Goal: Information Seeking & Learning: Learn about a topic

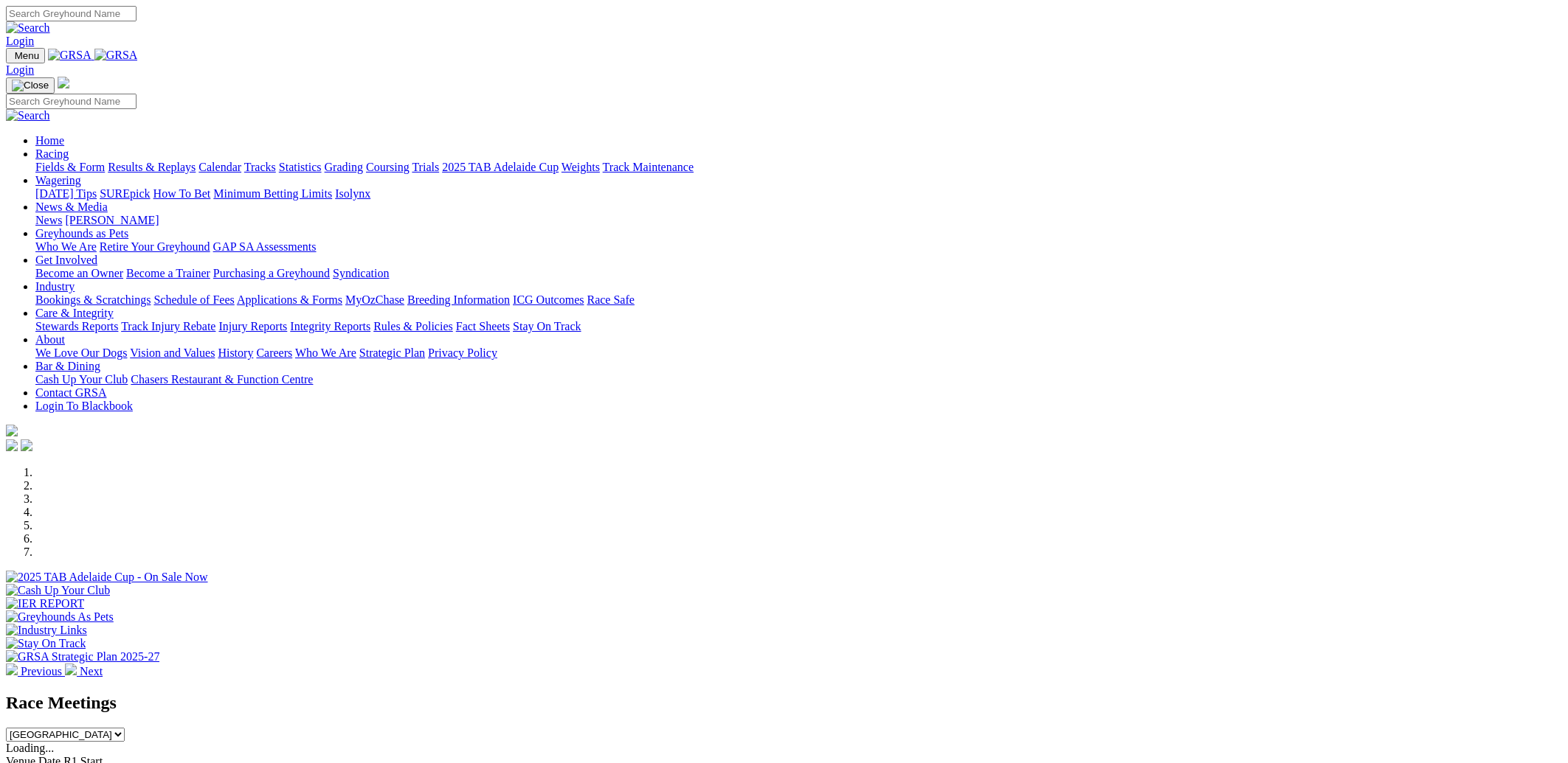
scroll to position [421, 0]
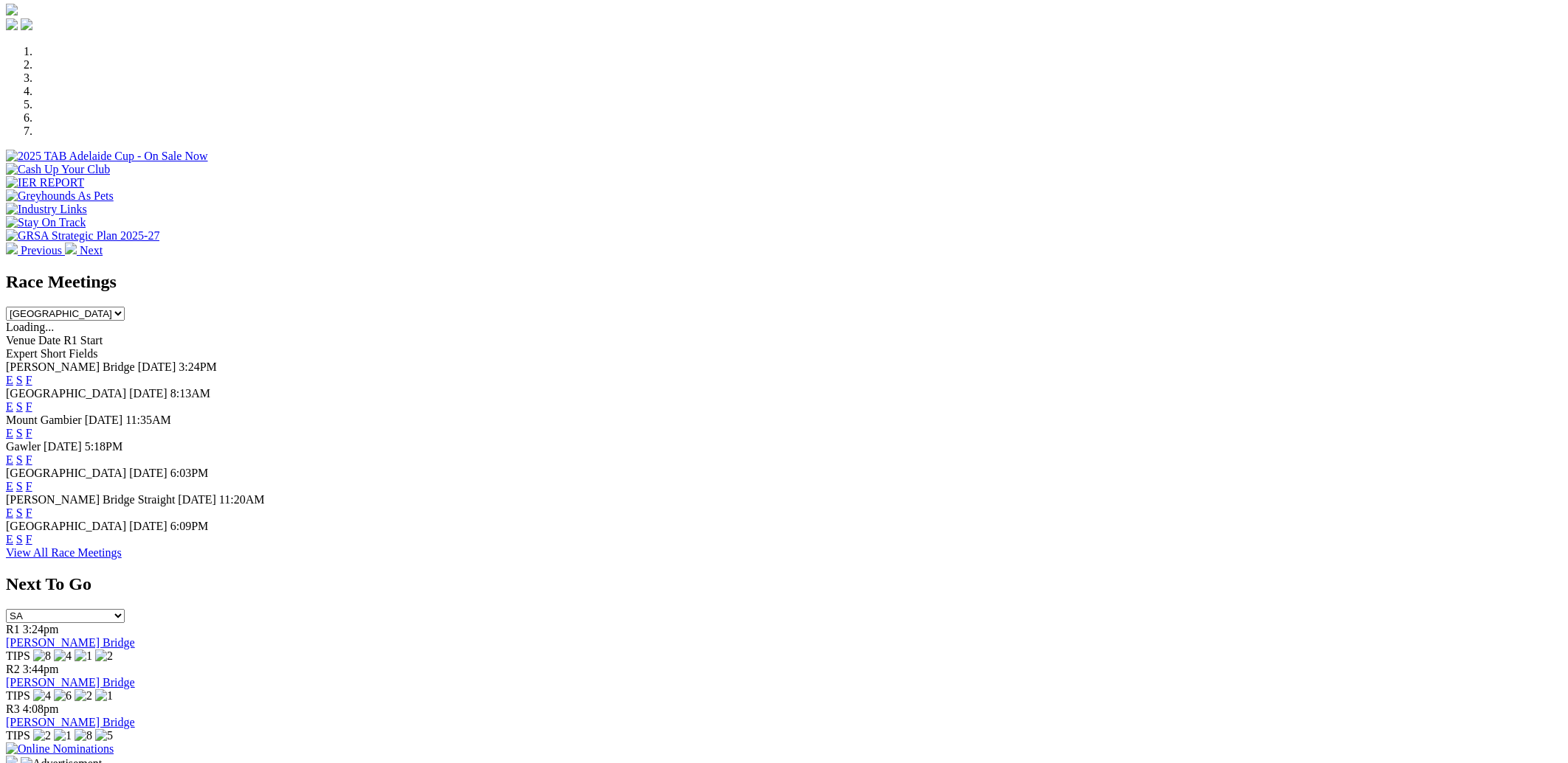
click at [33, 519] on link "F" at bounding box center [29, 513] width 7 height 12
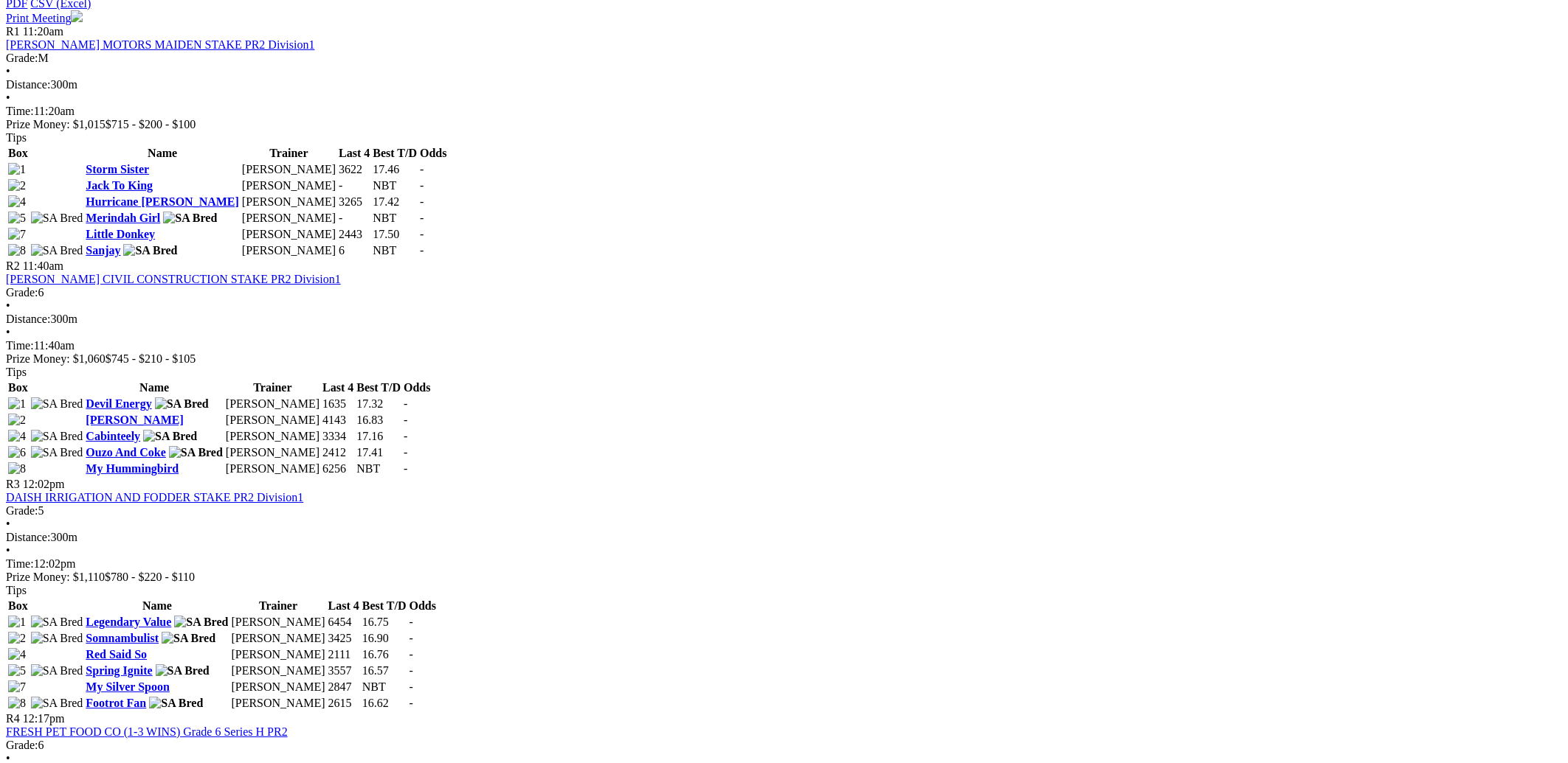
scroll to position [738, 0]
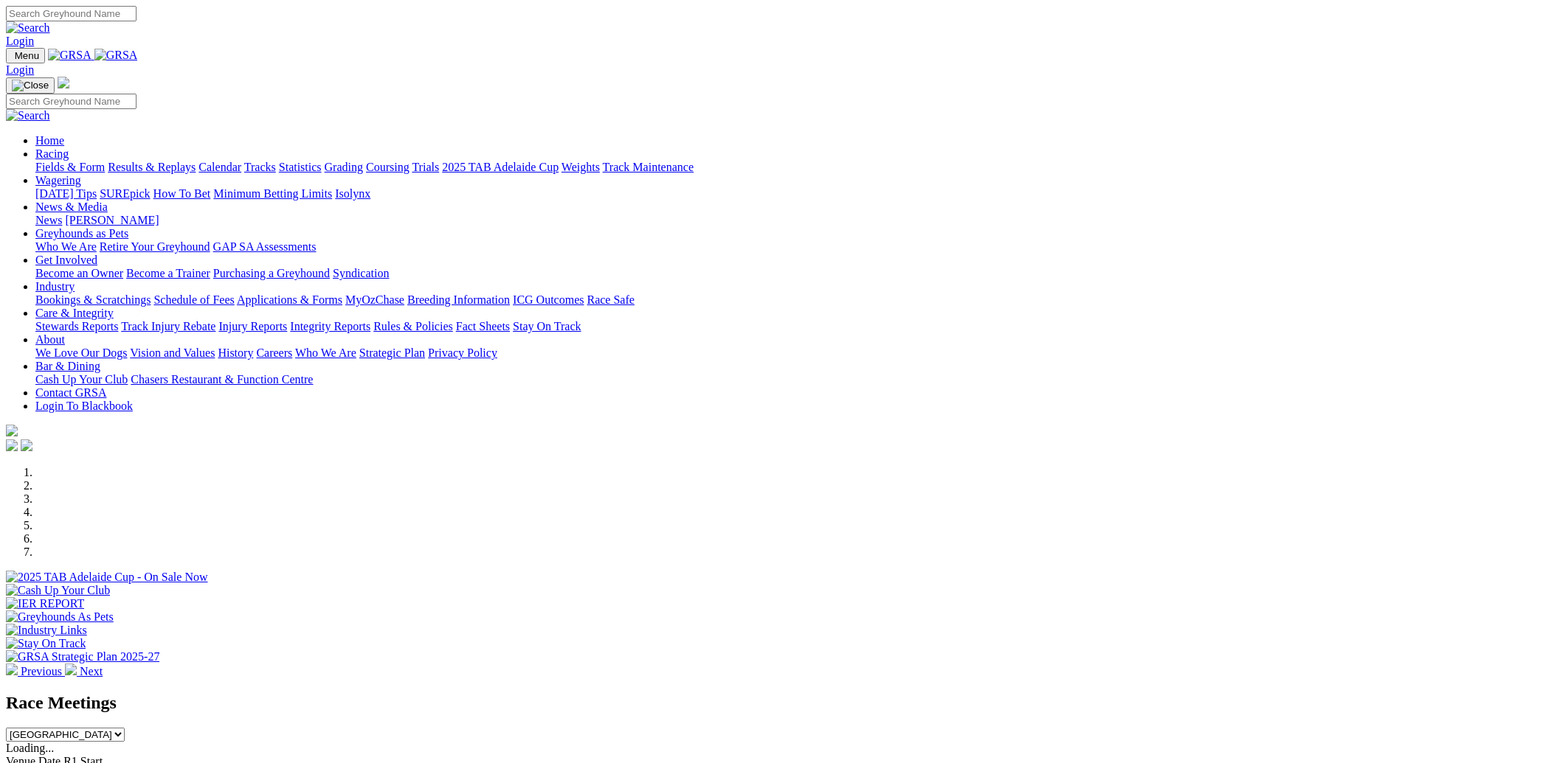
scroll to position [421, 0]
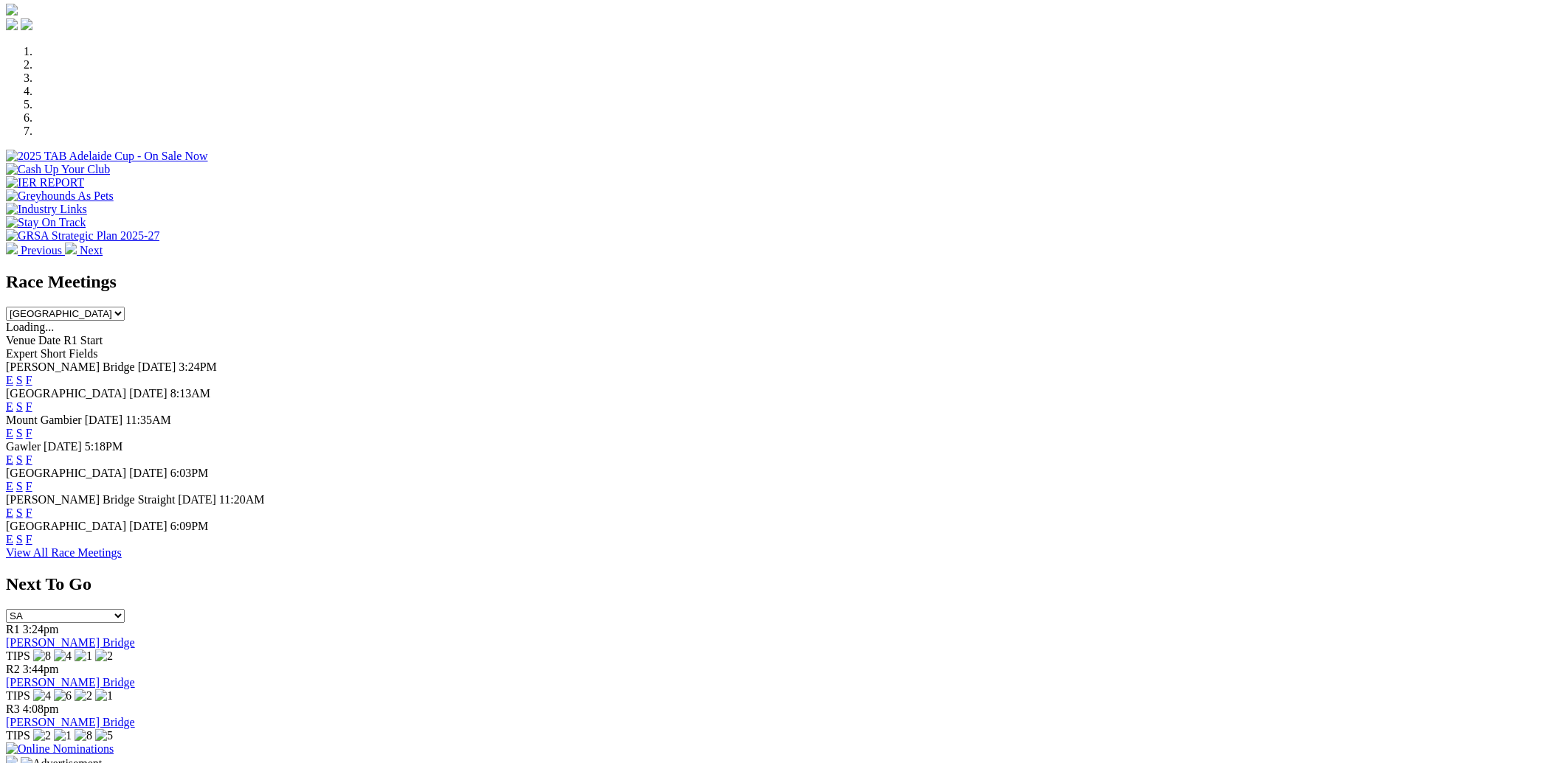
click at [33, 545] on link "F" at bounding box center [29, 539] width 7 height 12
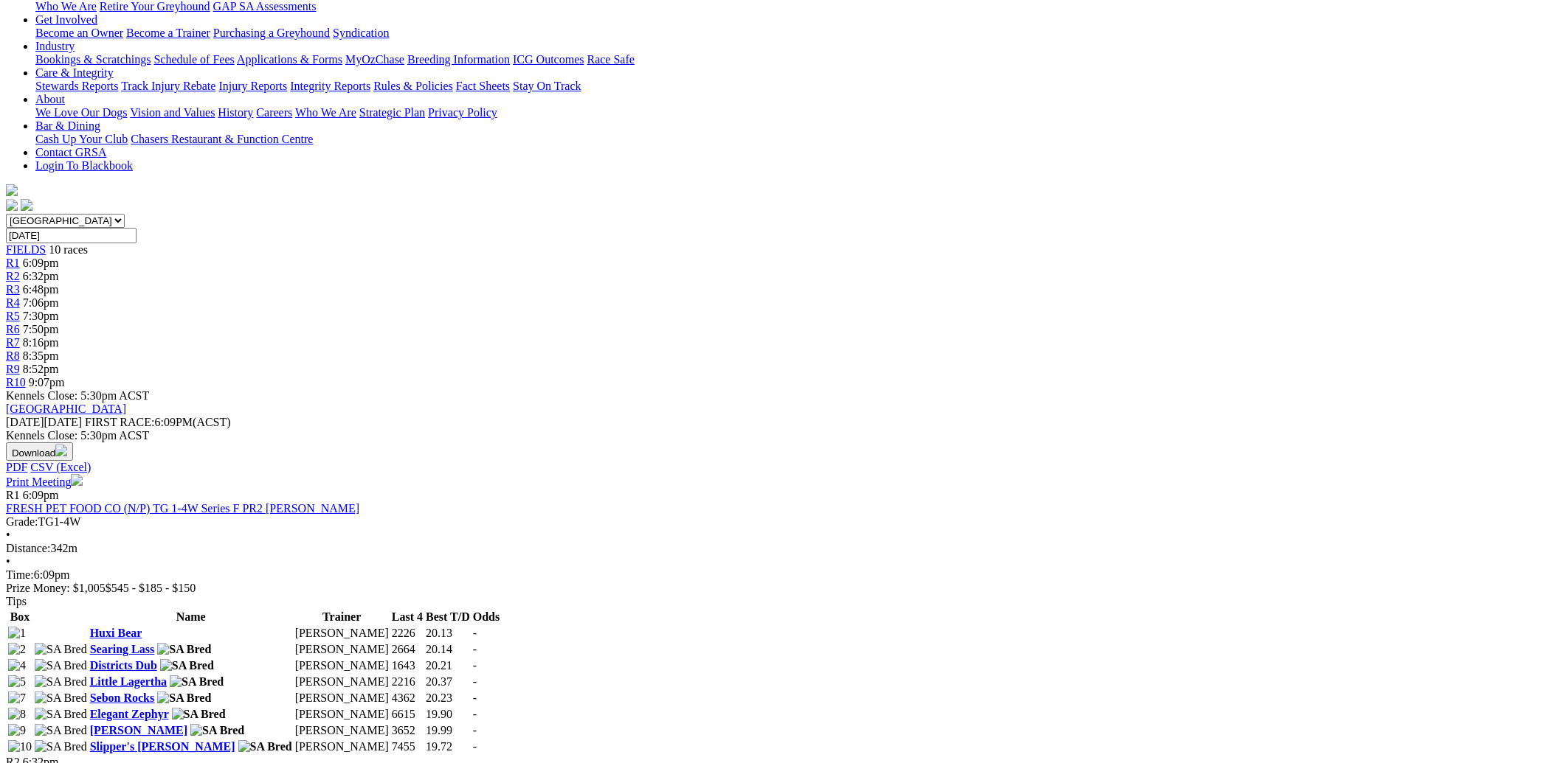
scroll to position [210, 0]
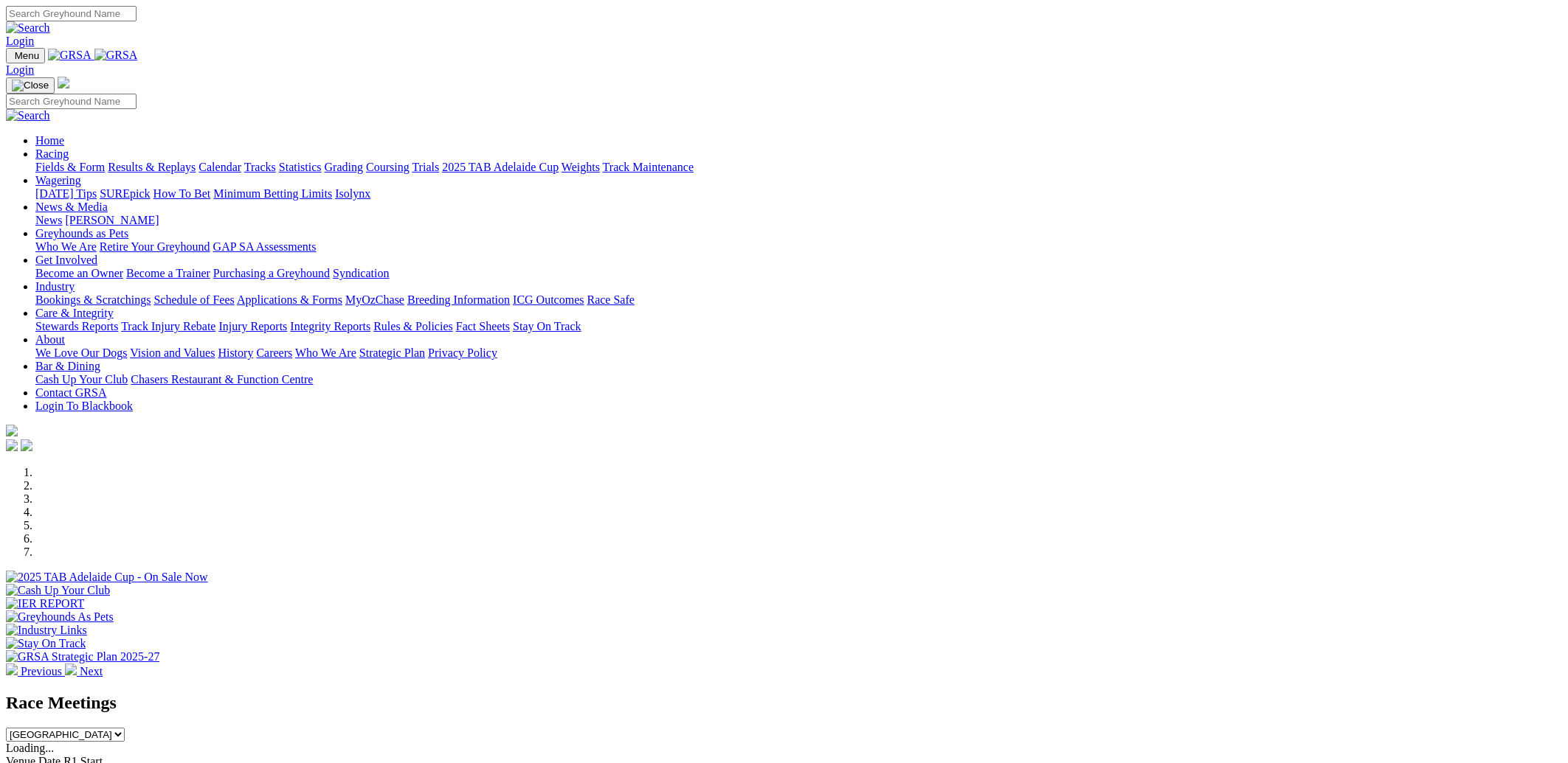
scroll to position [421, 0]
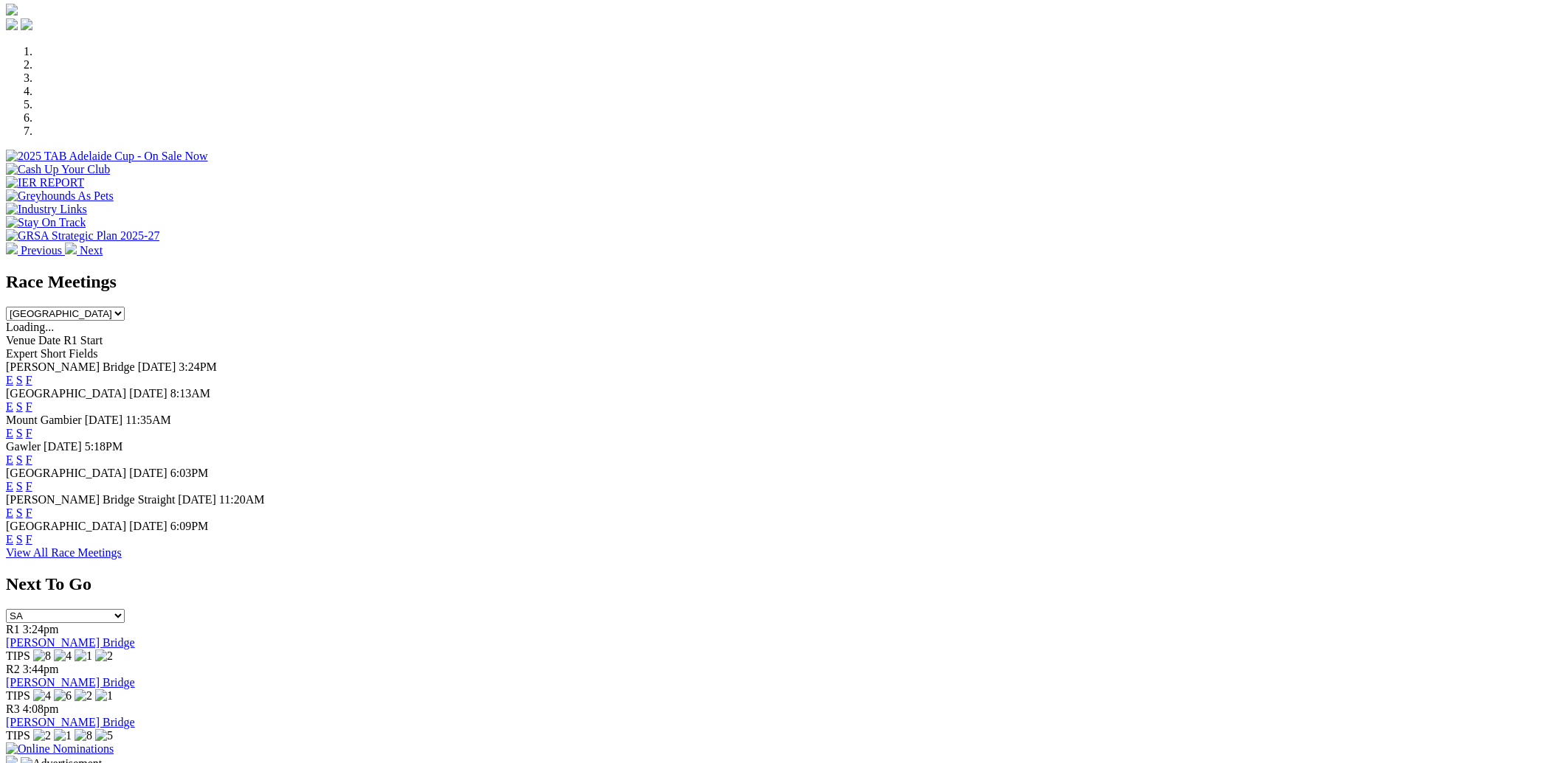
click at [33, 480] on link "F" at bounding box center [29, 486] width 7 height 12
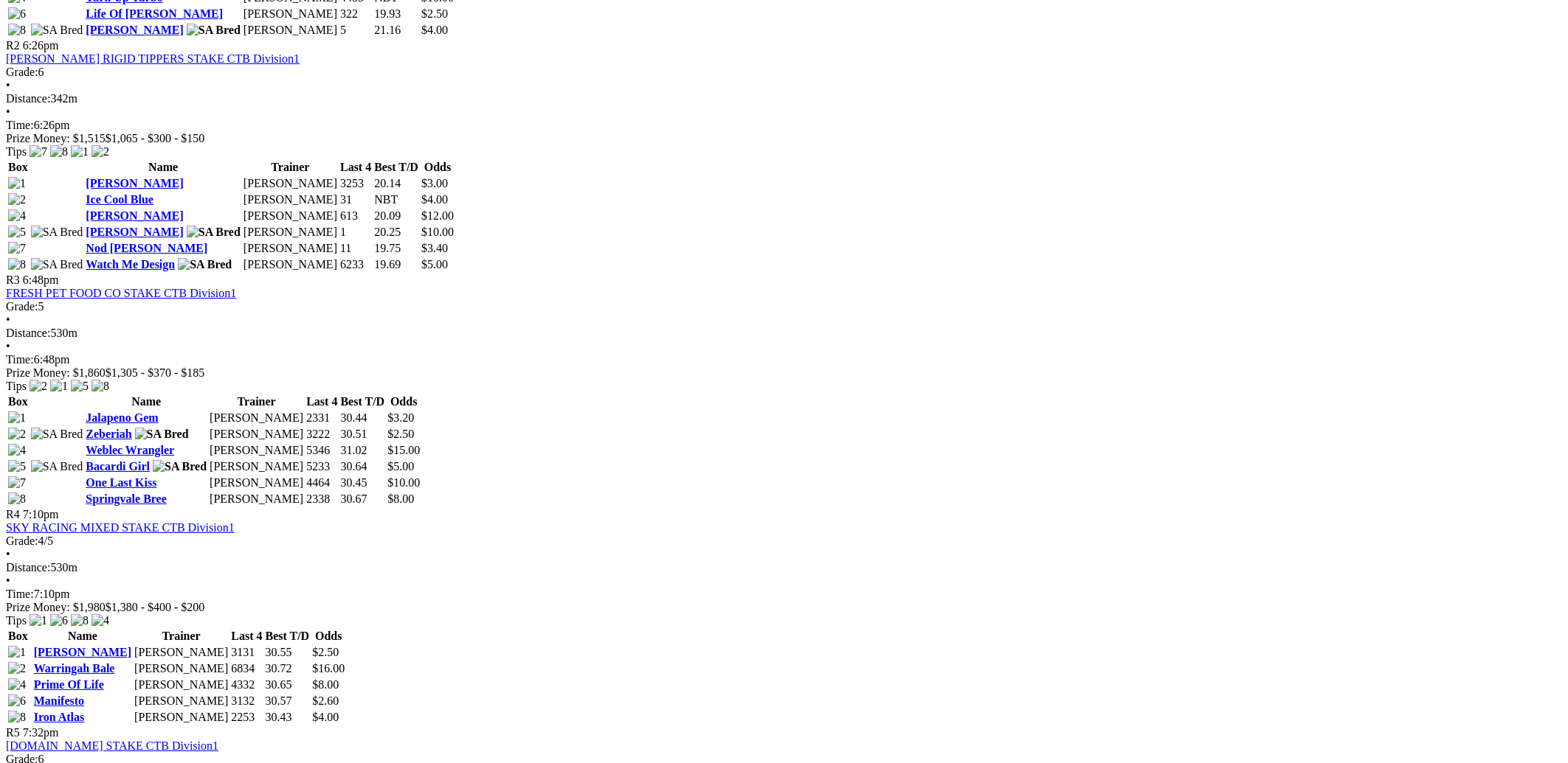
scroll to position [738, 0]
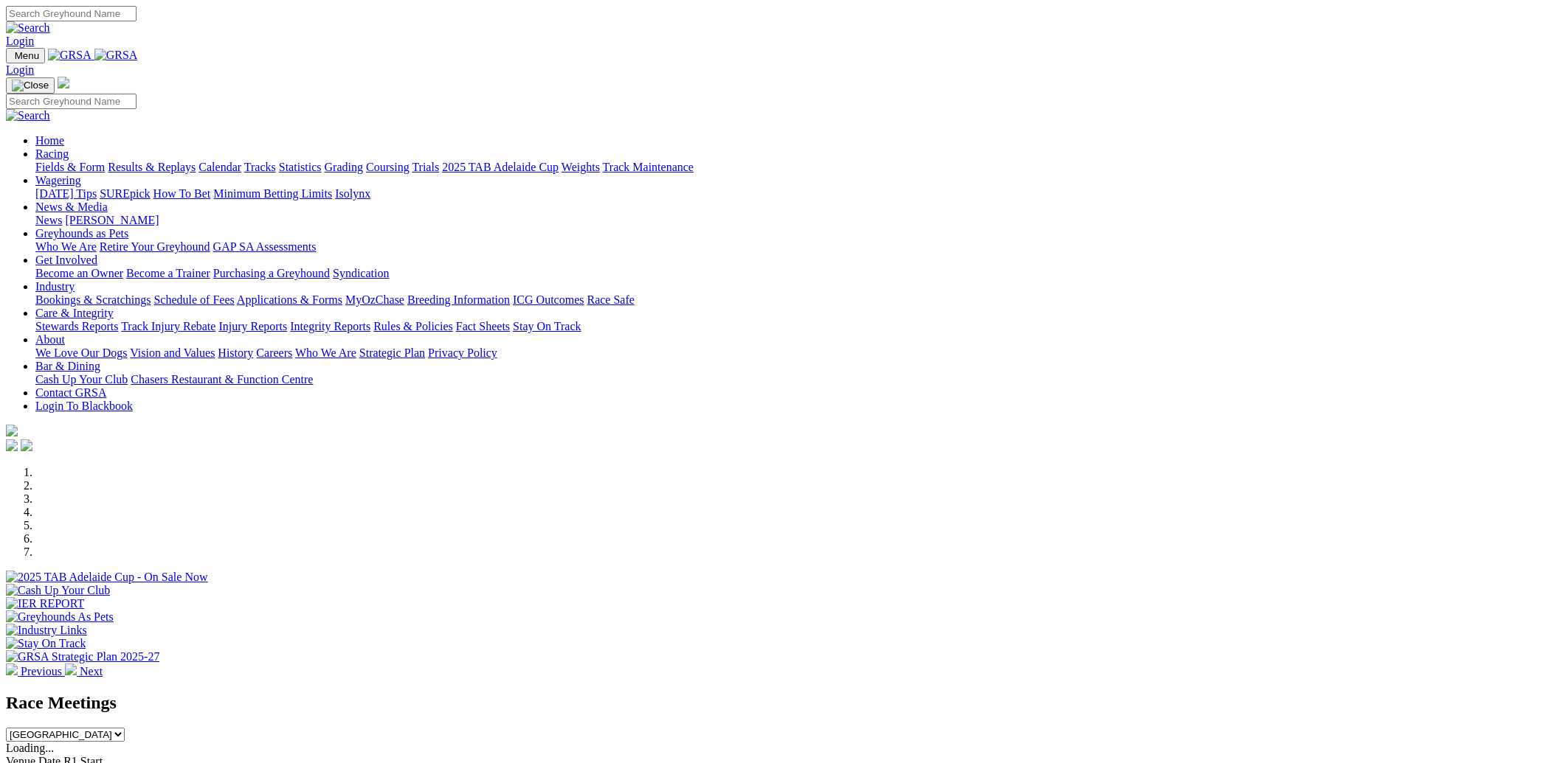
click at [68, 148] on link "Racing" at bounding box center [52, 153] width 34 height 12
click at [241, 161] on link "Calendar" at bounding box center [220, 166] width 43 height 12
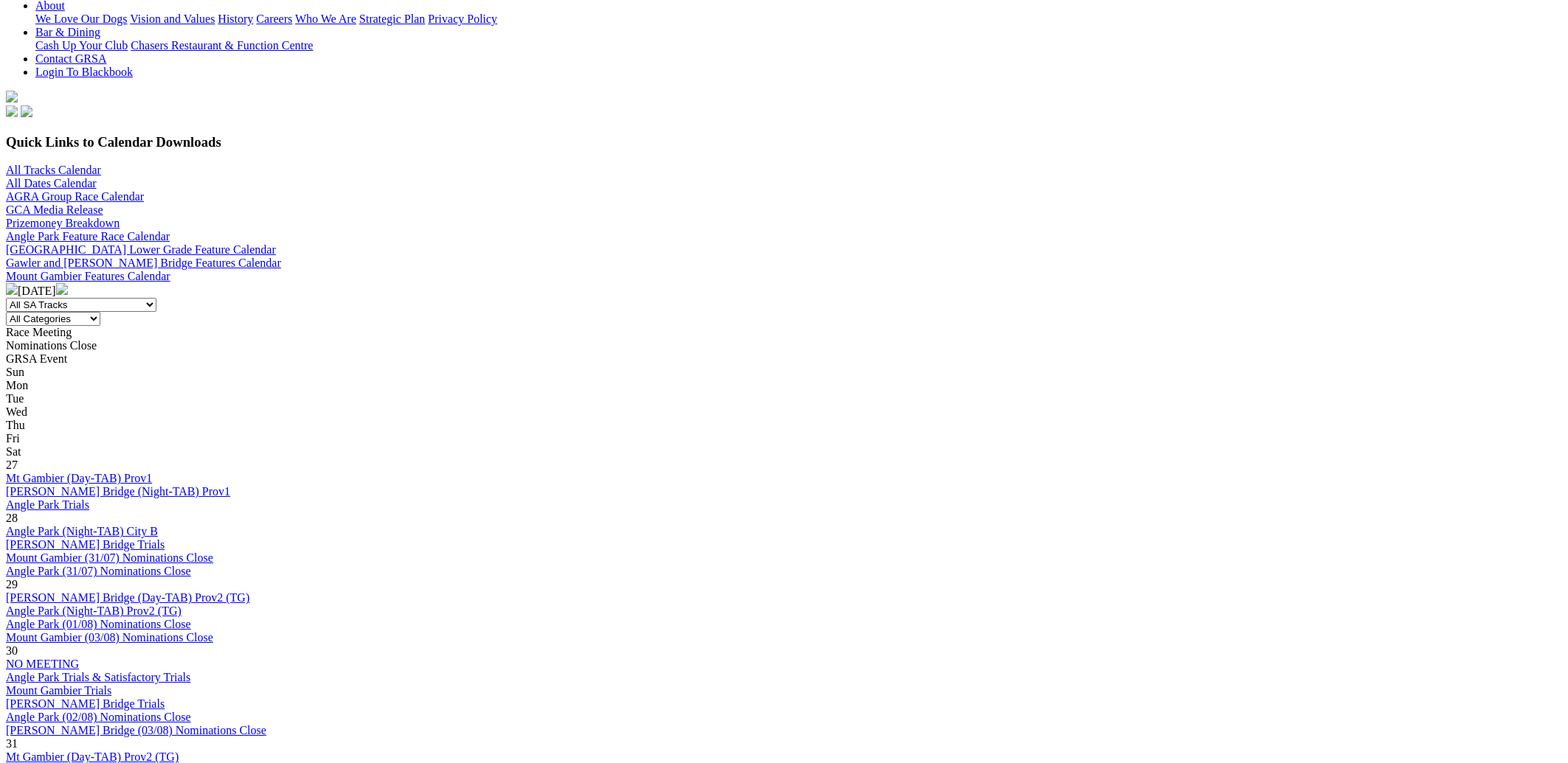
scroll to position [316, 0]
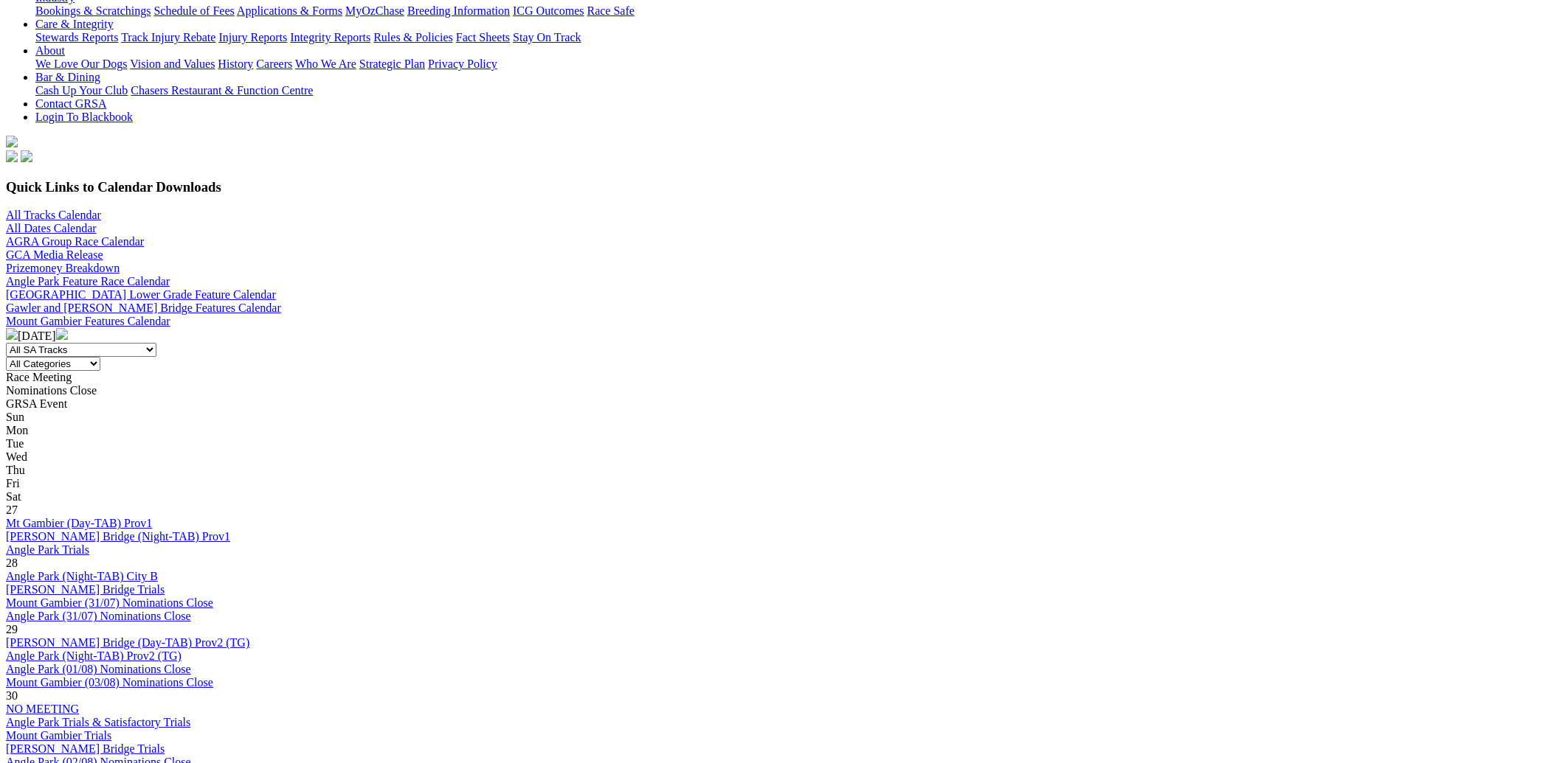
click at [68, 328] on img at bounding box center [62, 333] width 12 height 12
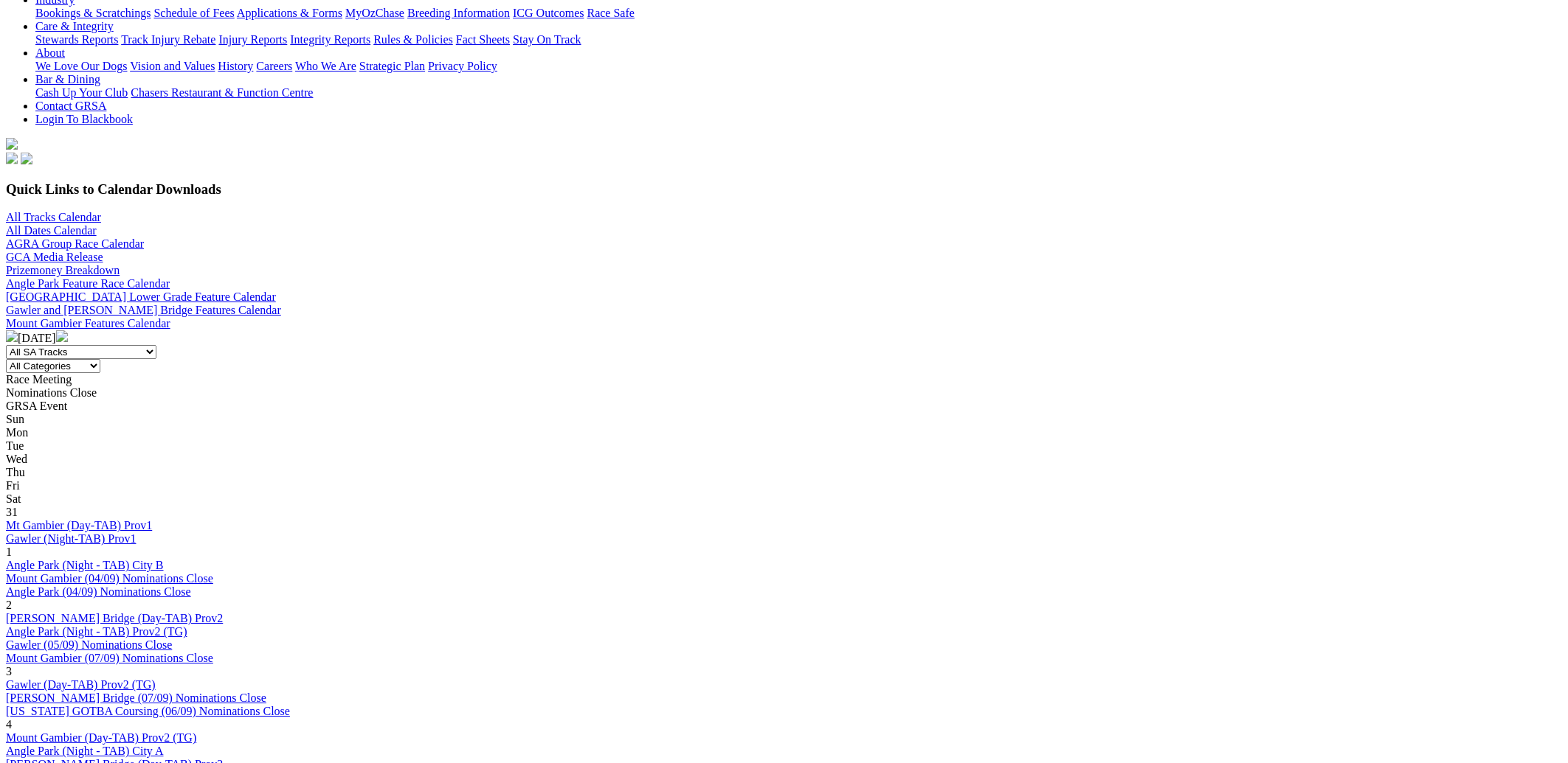
scroll to position [316, 0]
click at [156, 676] on link "Gawler (Day-TAB) Prov2 (TG)" at bounding box center [80, 682] width 150 height 12
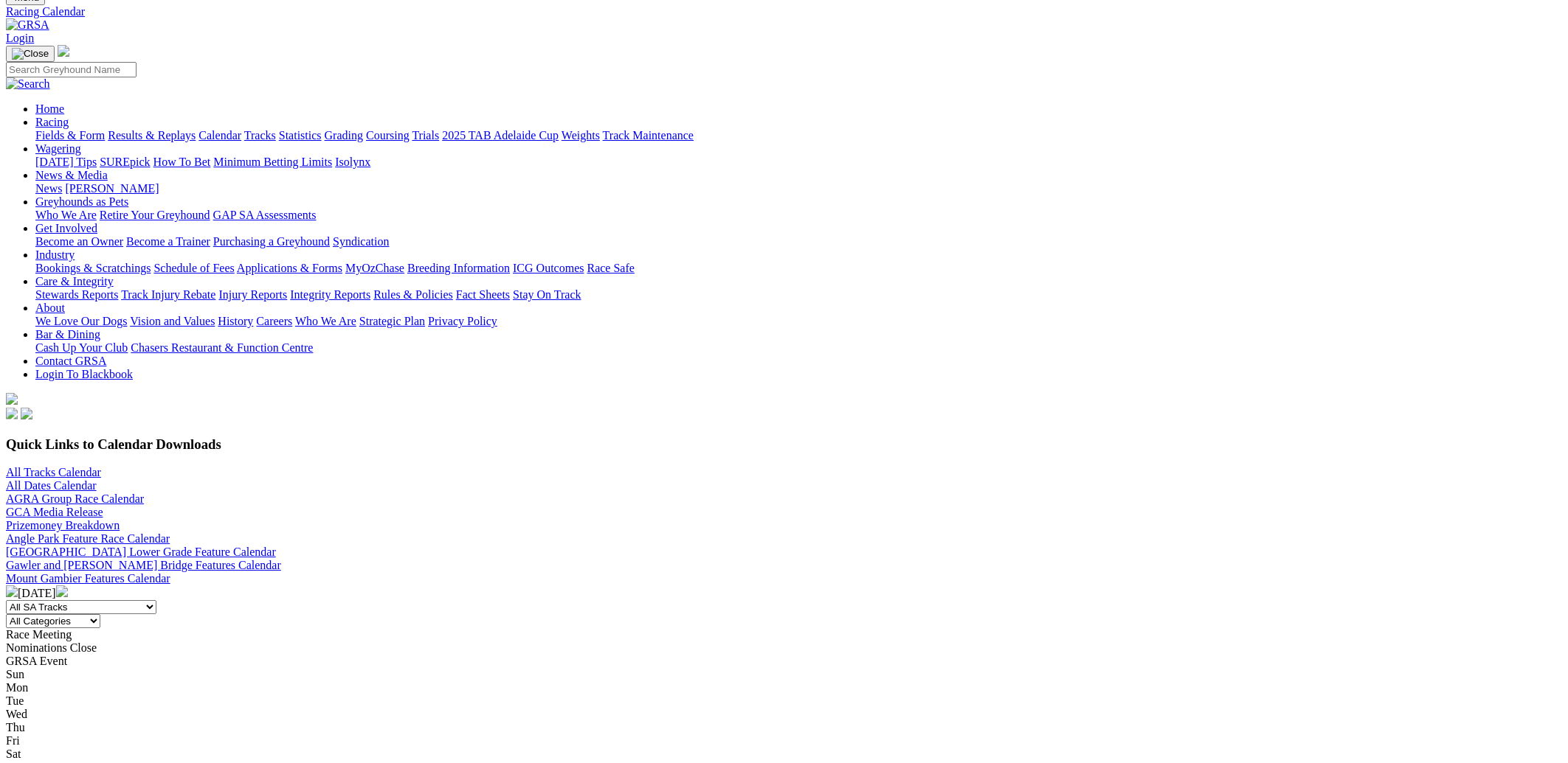
scroll to position [105, 0]
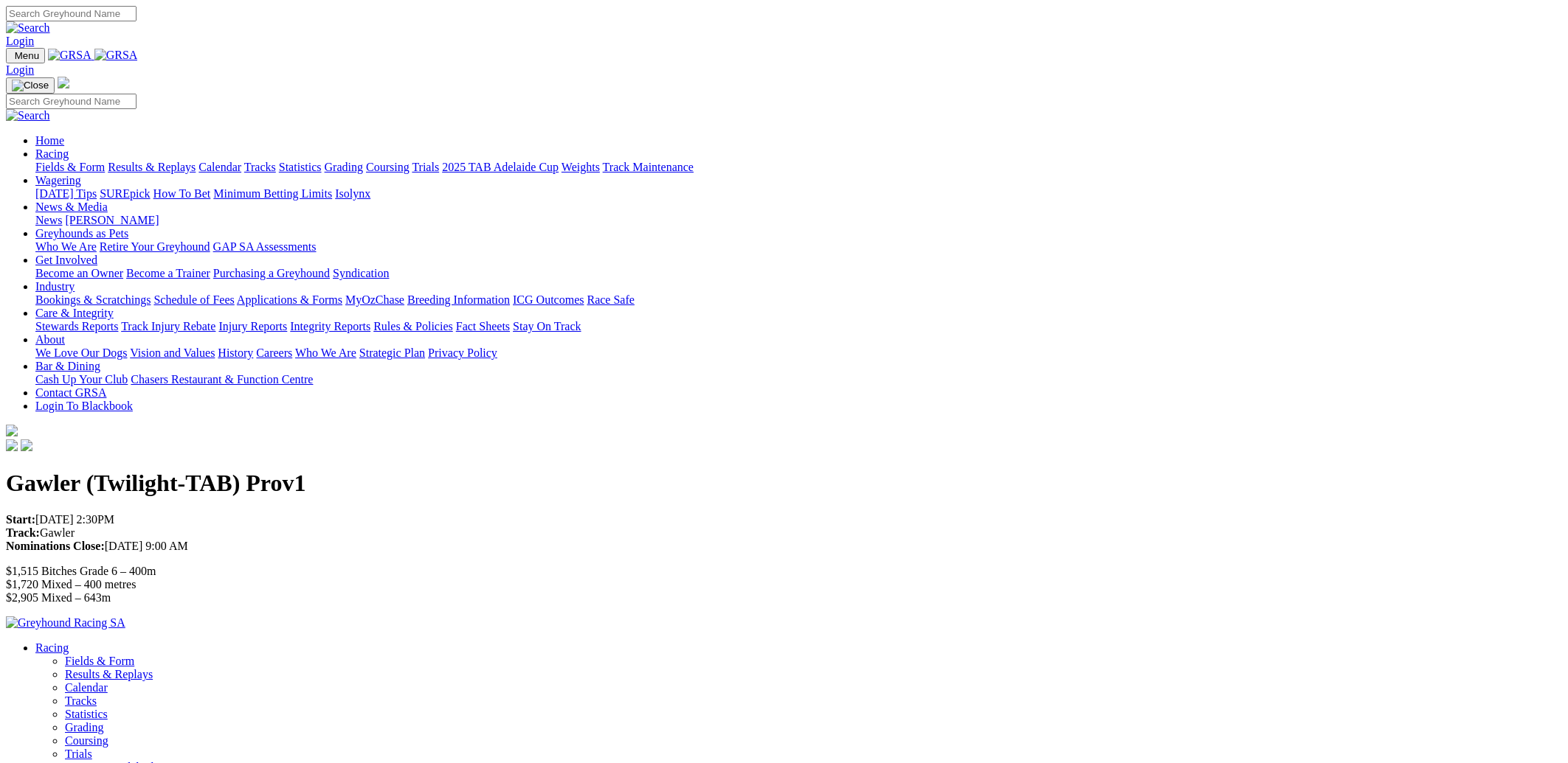
click at [138, 62] on img at bounding box center [116, 55] width 44 height 13
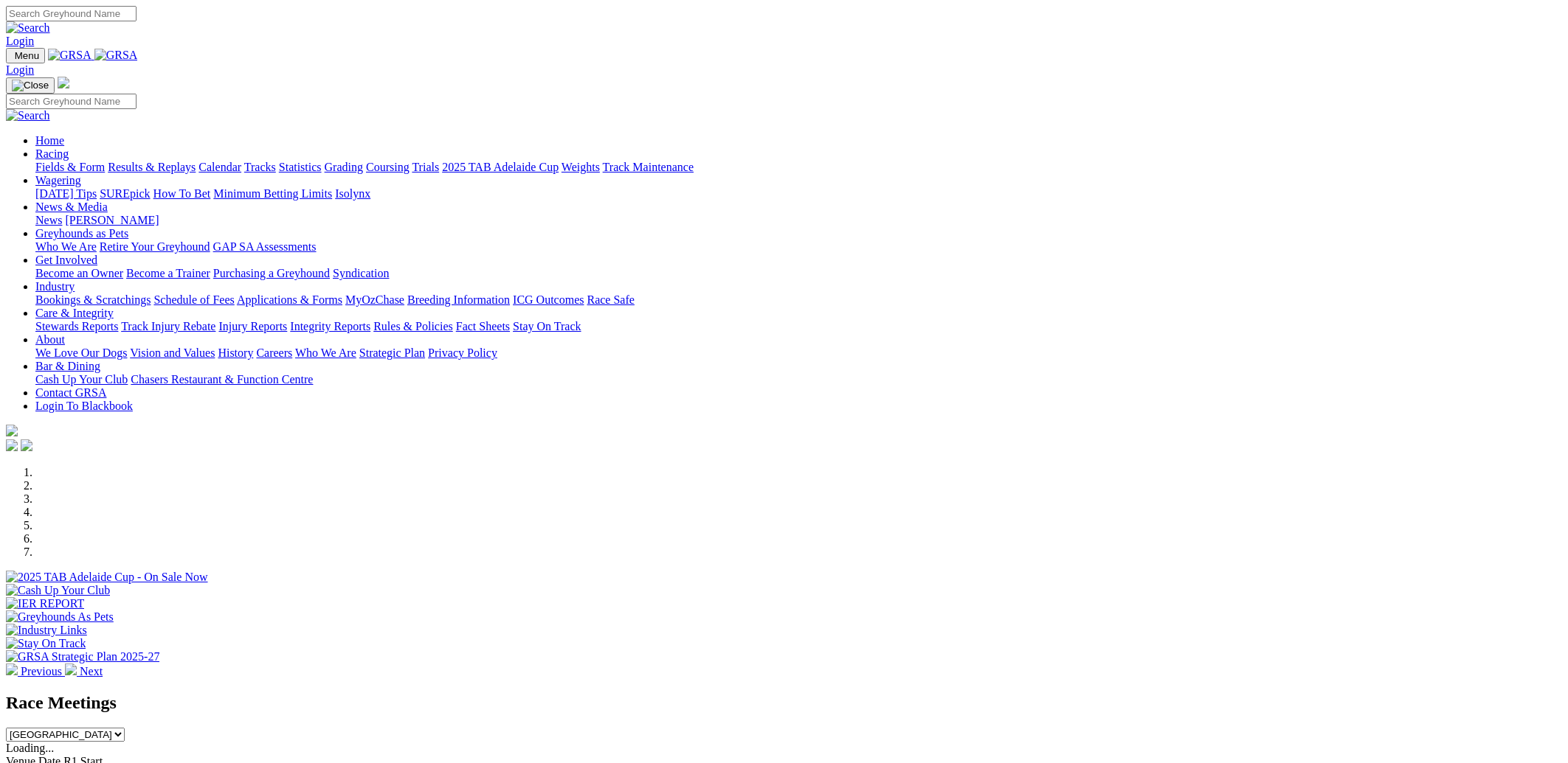
scroll to position [421, 0]
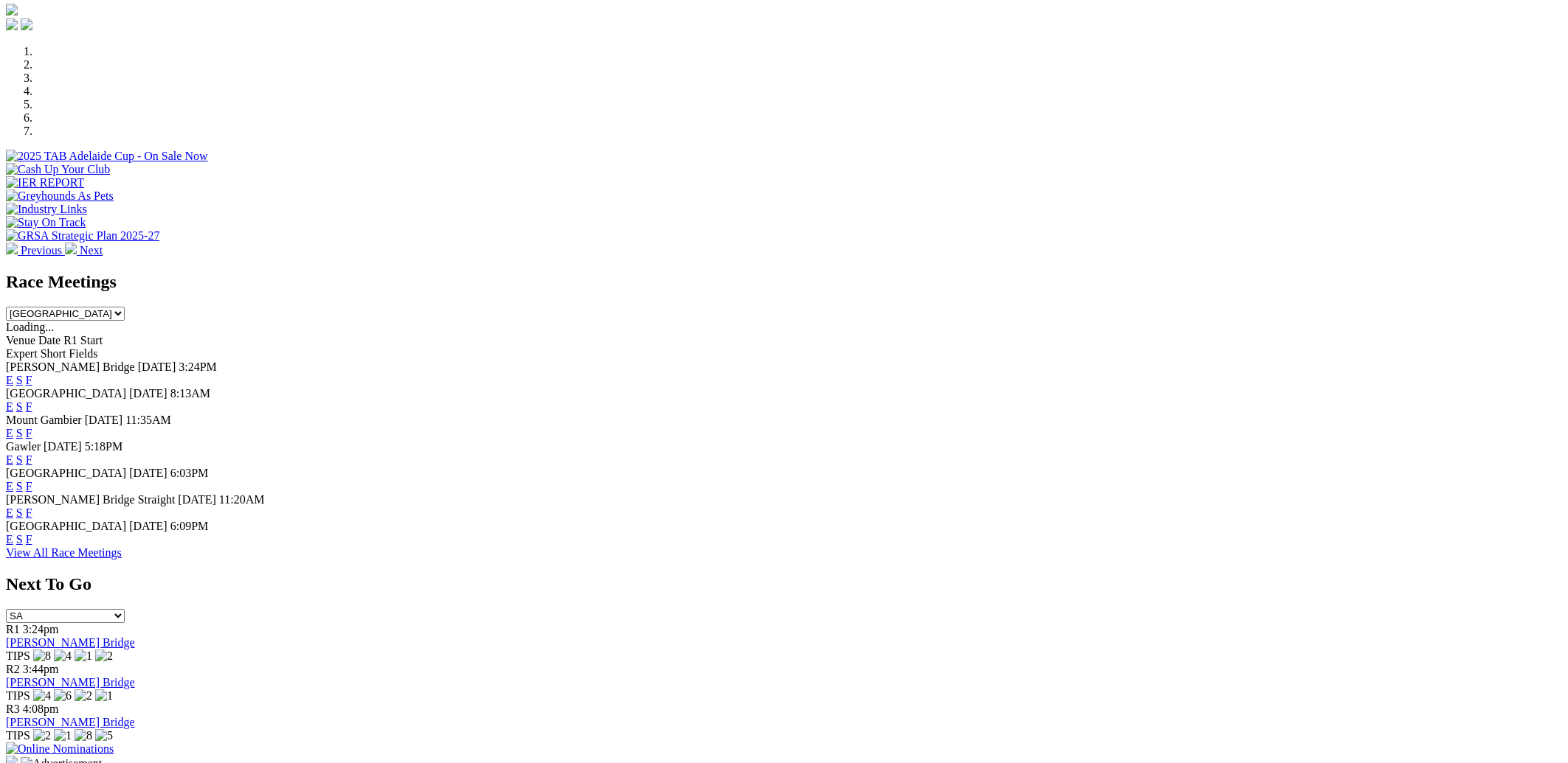
click at [114, 742] on img at bounding box center [59, 749] width 107 height 13
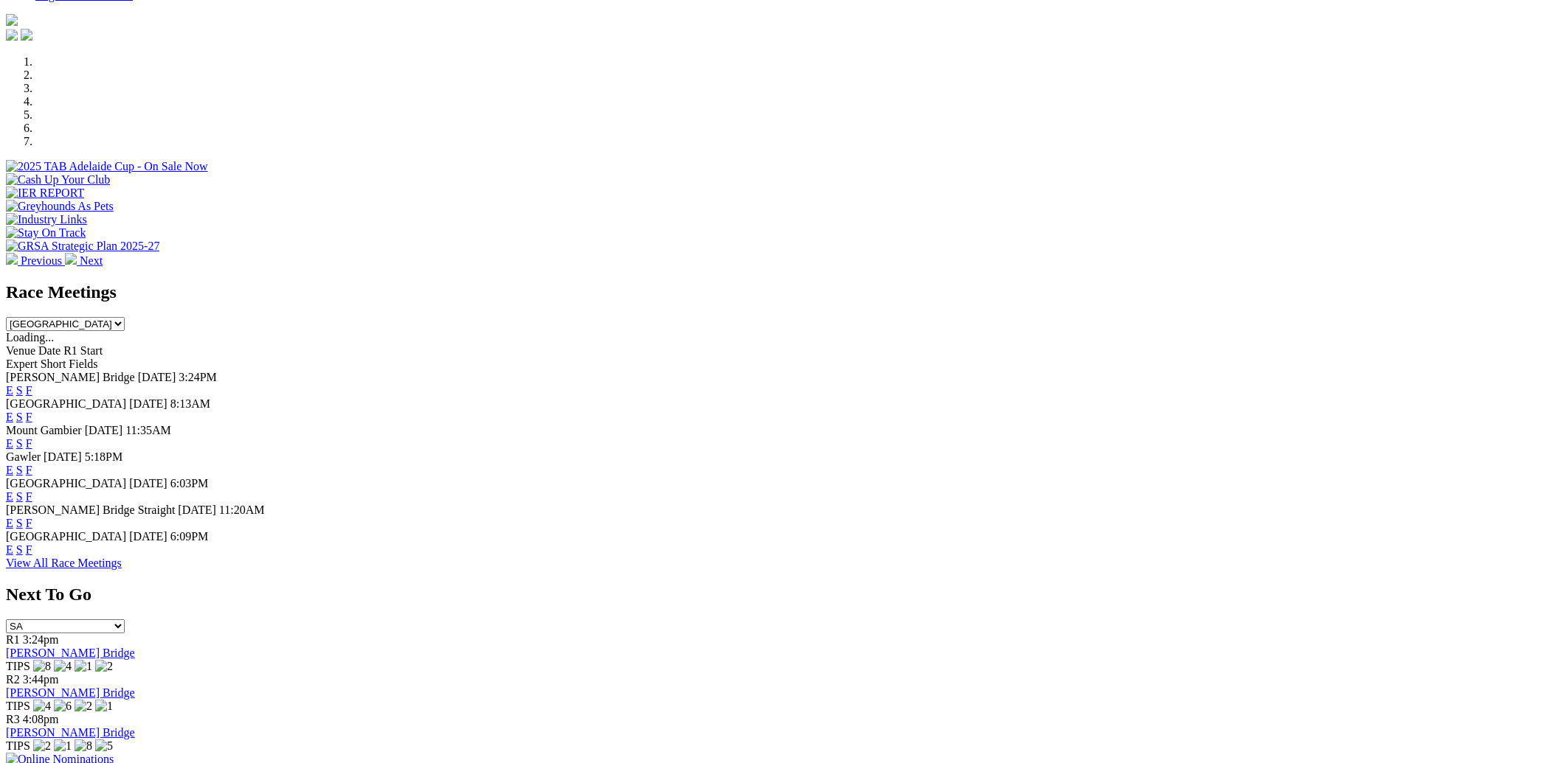
scroll to position [421, 0]
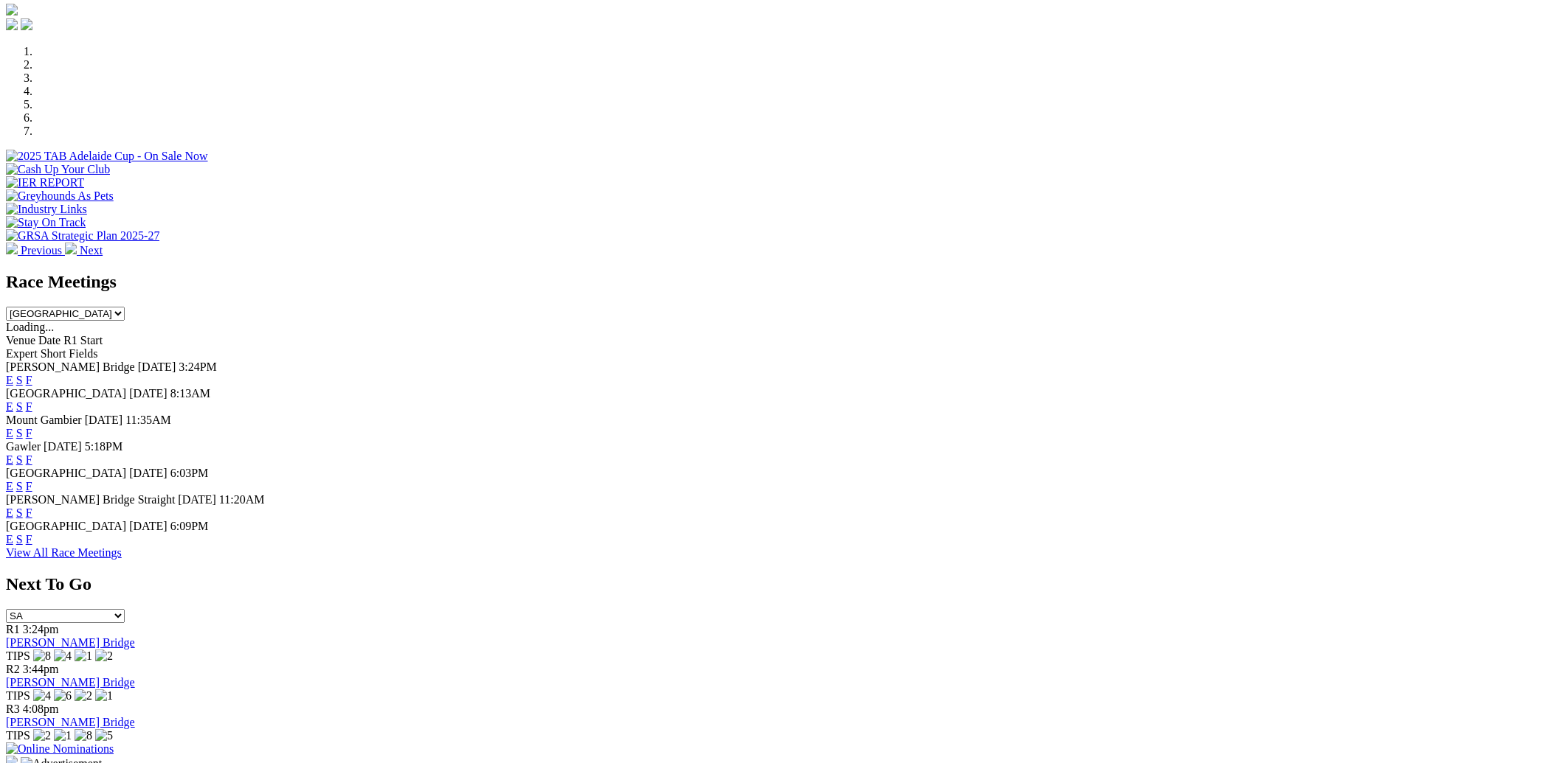
click at [33, 454] on link "F" at bounding box center [29, 459] width 7 height 12
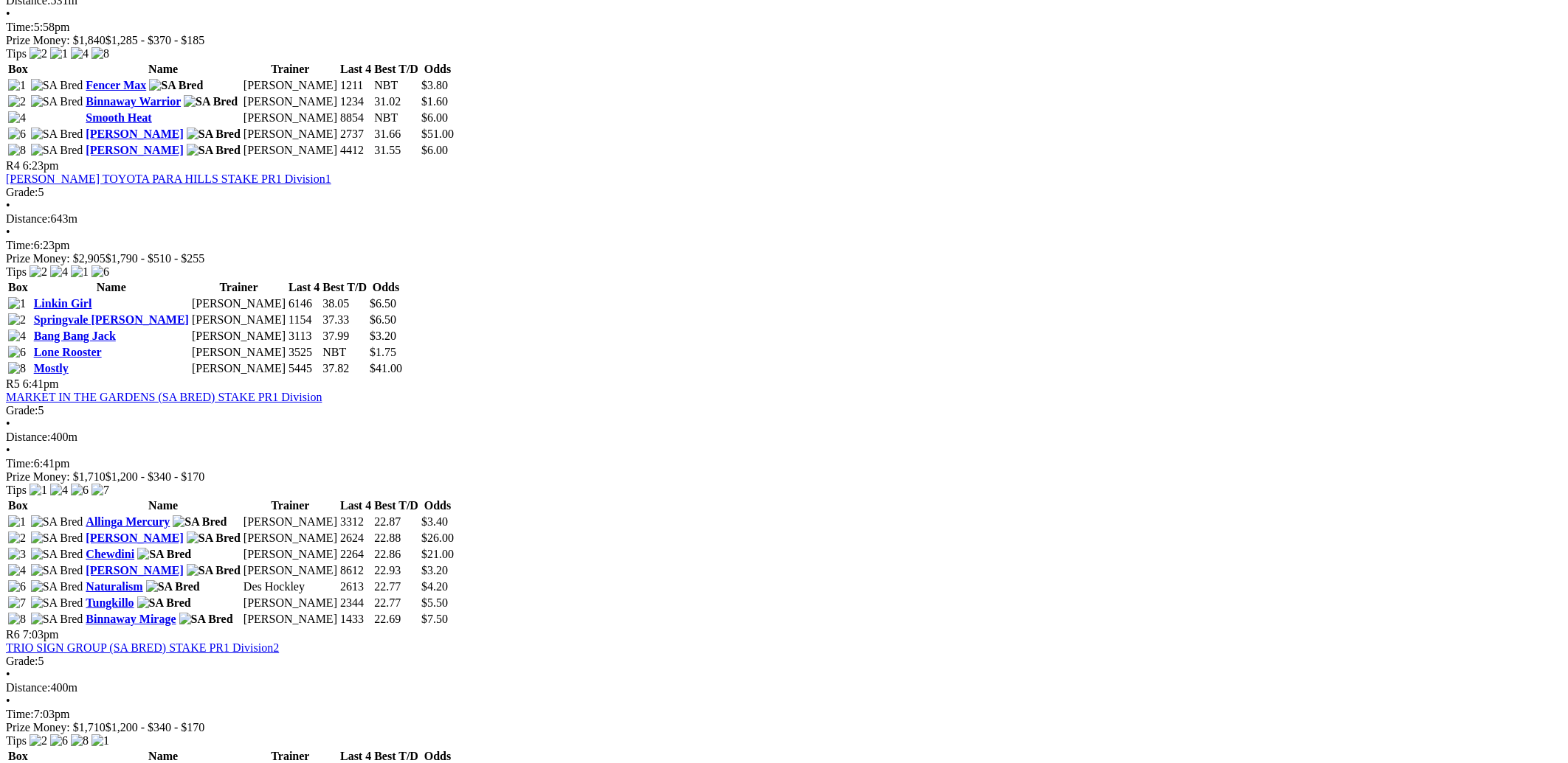
scroll to position [1160, 0]
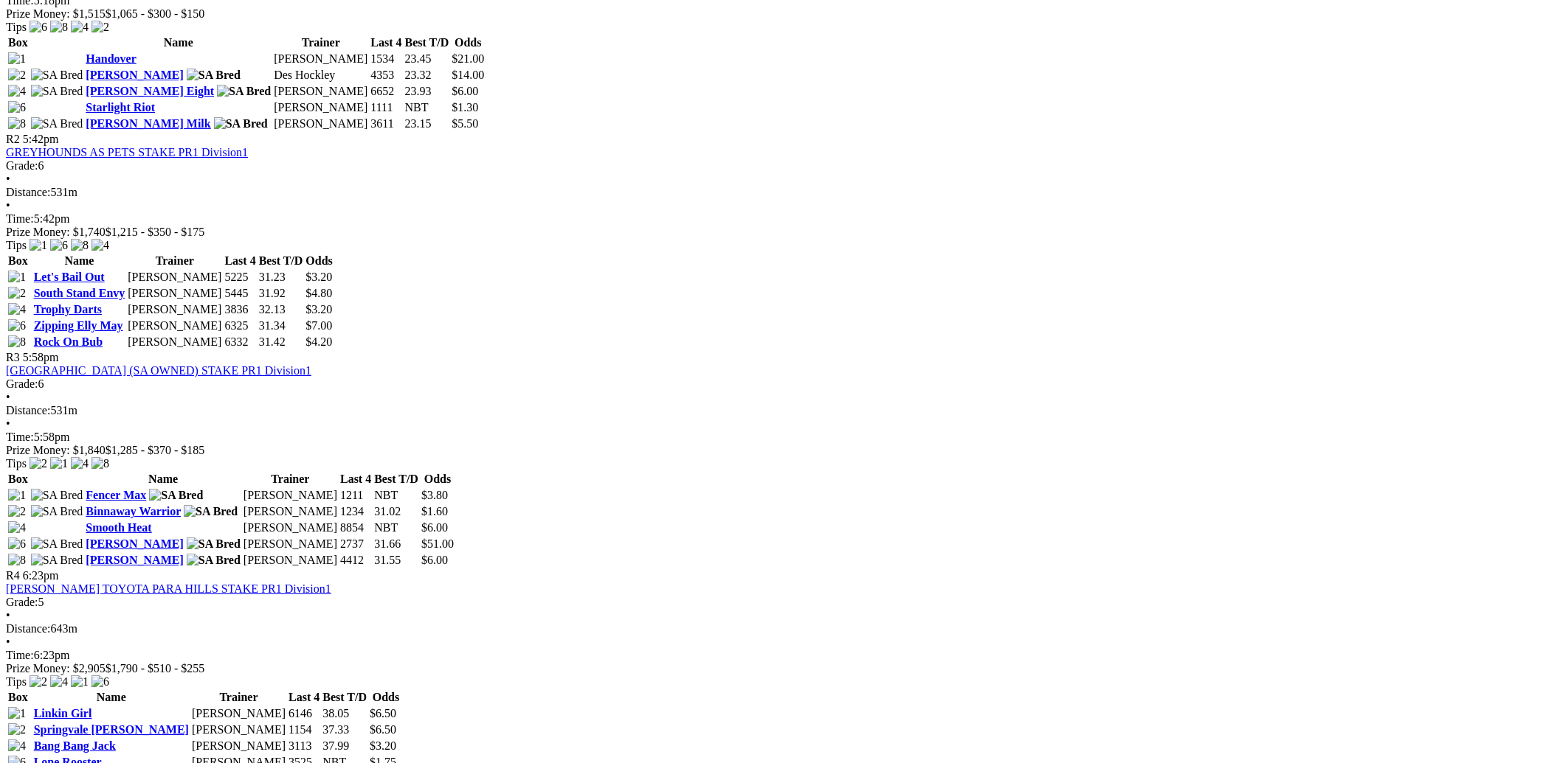
scroll to position [949, 0]
